Goal: Navigation & Orientation: Find specific page/section

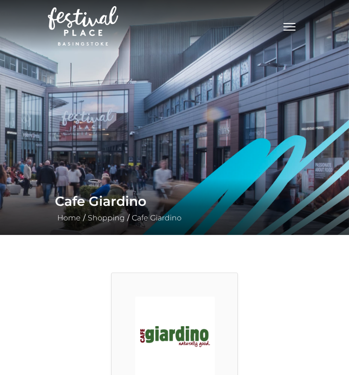
click at [78, 33] on img at bounding box center [83, 25] width 70 height 39
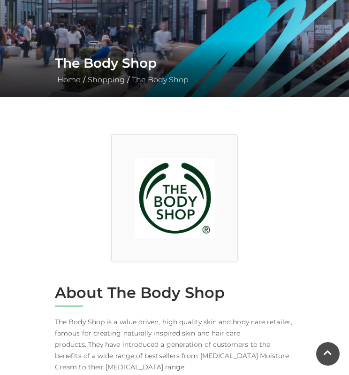
scroll to position [137, 0]
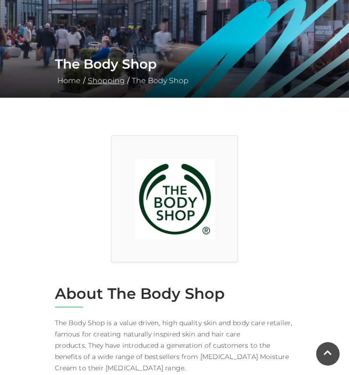
click at [106, 79] on link "Shopping" at bounding box center [106, 80] width 42 height 9
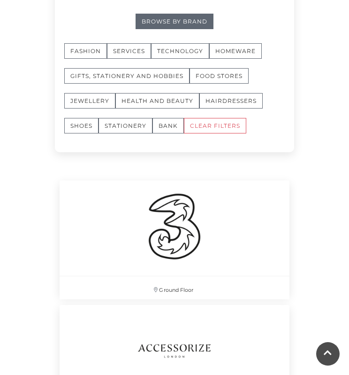
scroll to position [589, 0]
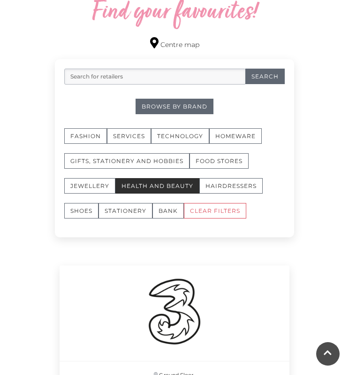
click at [164, 180] on button "Health and Beauty" at bounding box center [157, 185] width 84 height 15
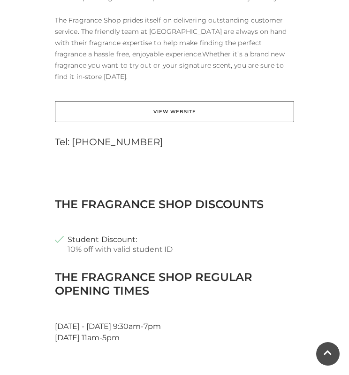
scroll to position [520, 0]
